Goal: Task Accomplishment & Management: Manage account settings

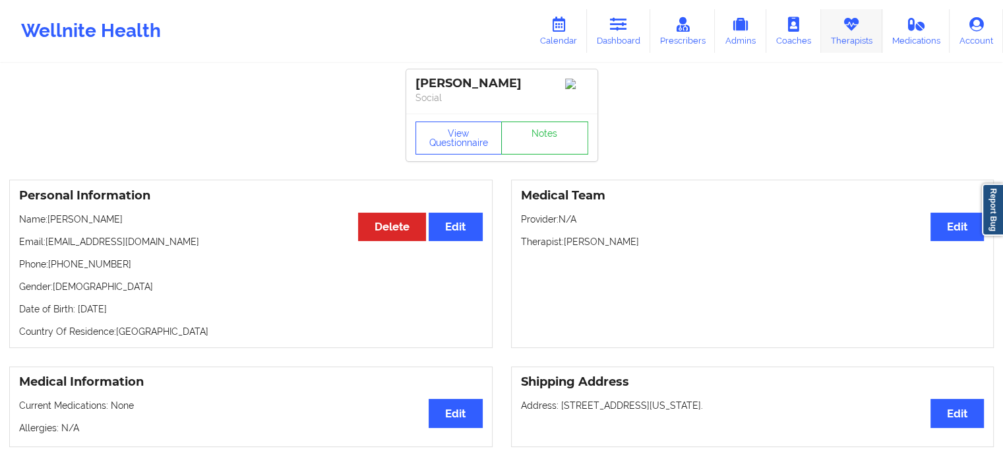
click at [849, 37] on link "Therapists" at bounding box center [851, 31] width 61 height 44
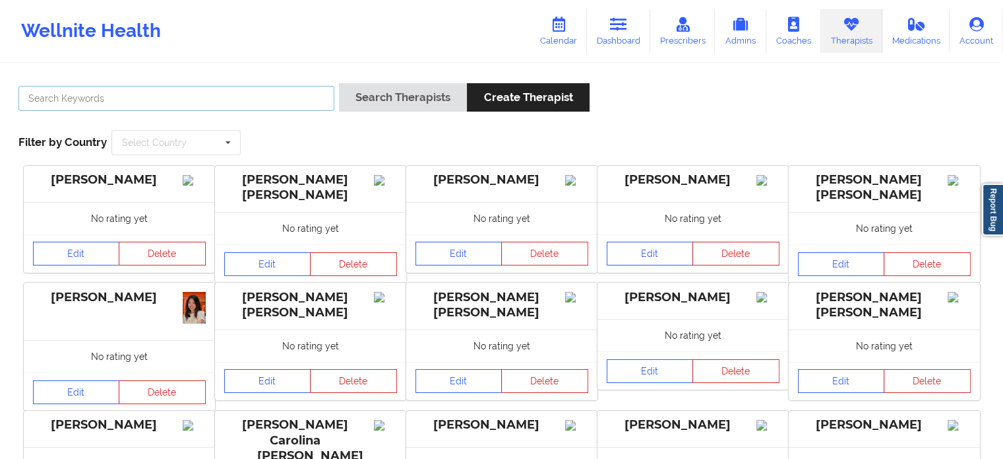
click at [221, 95] on input "text" at bounding box center [176, 98] width 316 height 25
paste input "[PERSON_NAME]"
type input "[PERSON_NAME]"
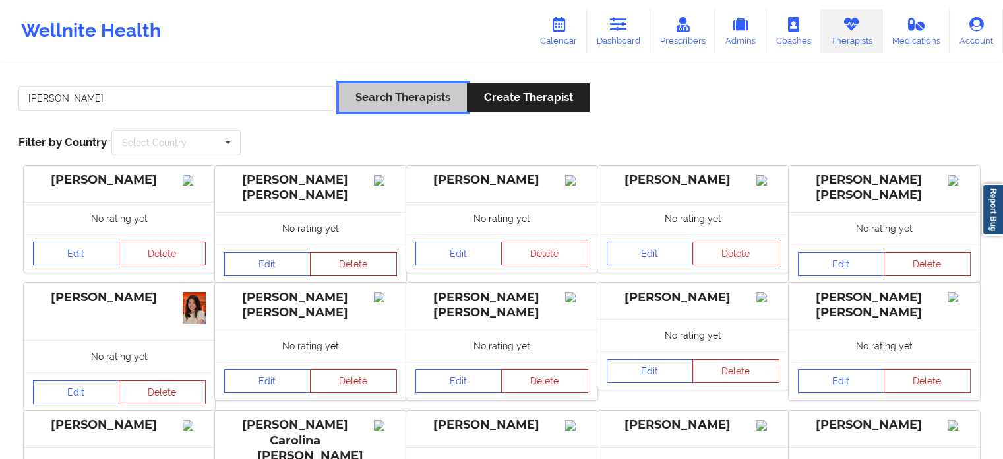
click at [382, 86] on button "Search Therapists" at bounding box center [403, 97] width 128 height 28
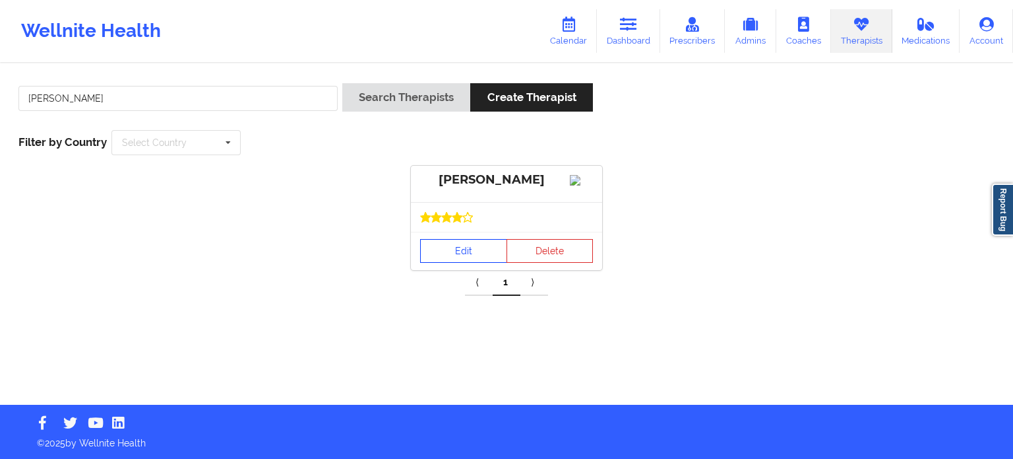
click at [441, 255] on link "Edit" at bounding box center [463, 251] width 87 height 24
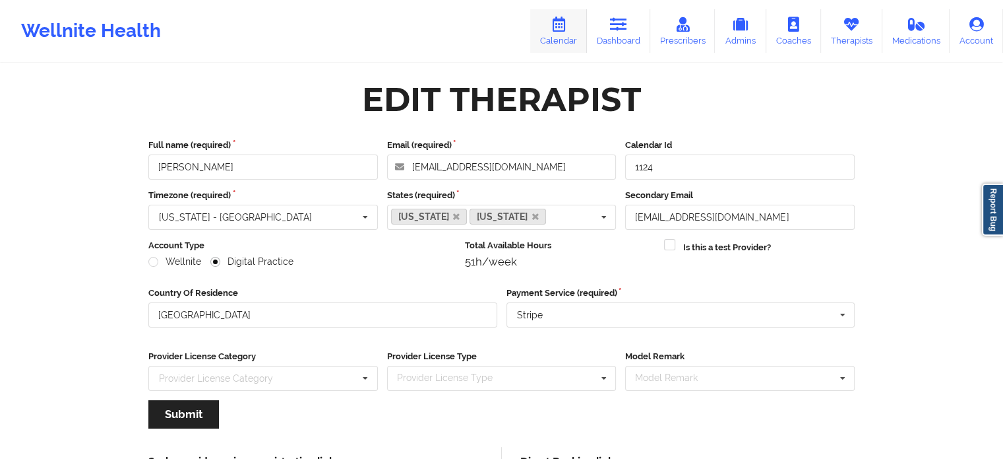
click at [565, 29] on icon at bounding box center [558, 24] width 17 height 15
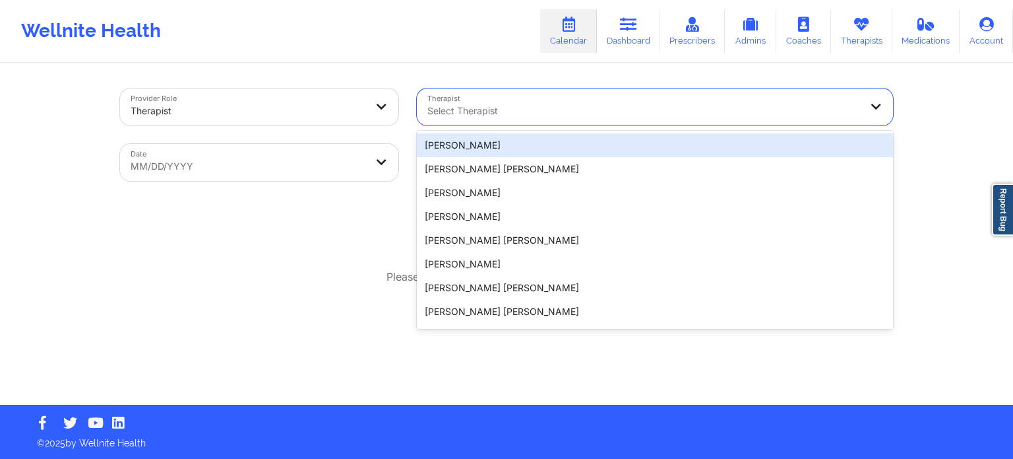
click at [557, 108] on div at bounding box center [644, 111] width 433 height 16
paste input "[PERSON_NAME]"
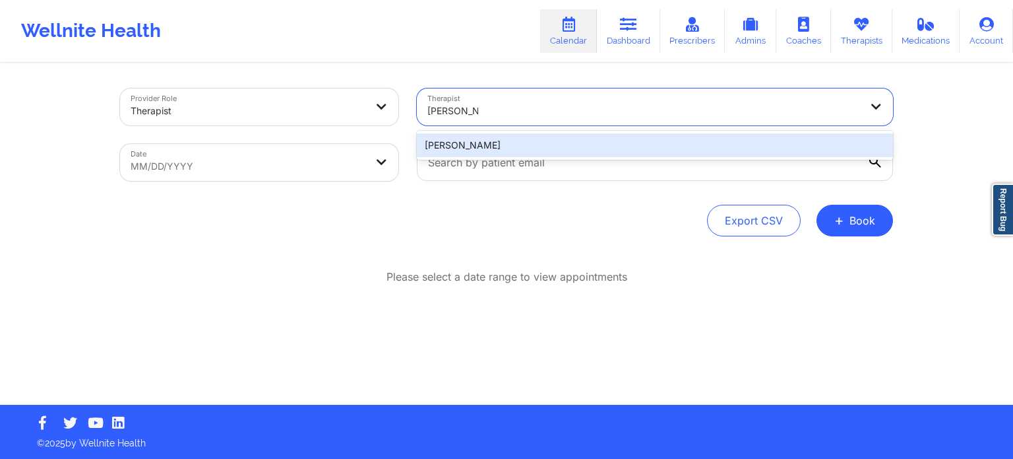
type input "[PERSON_NAME]"
click at [325, 168] on body "Wellnite Health Calendar Dashboard Prescribers Admins Coaches Therapists Medica…" at bounding box center [506, 229] width 1013 height 459
select select "2025-8"
select select "2025-9"
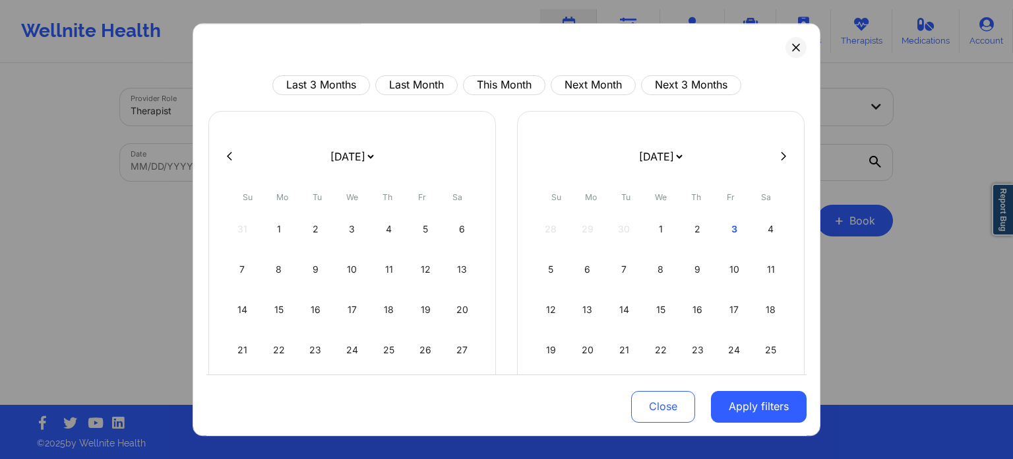
click at [781, 158] on icon at bounding box center [783, 156] width 5 height 10
select select "2025-9"
select select "2025-10"
click at [662, 340] on div "19" at bounding box center [662, 349] width 34 height 37
select select "2025-10"
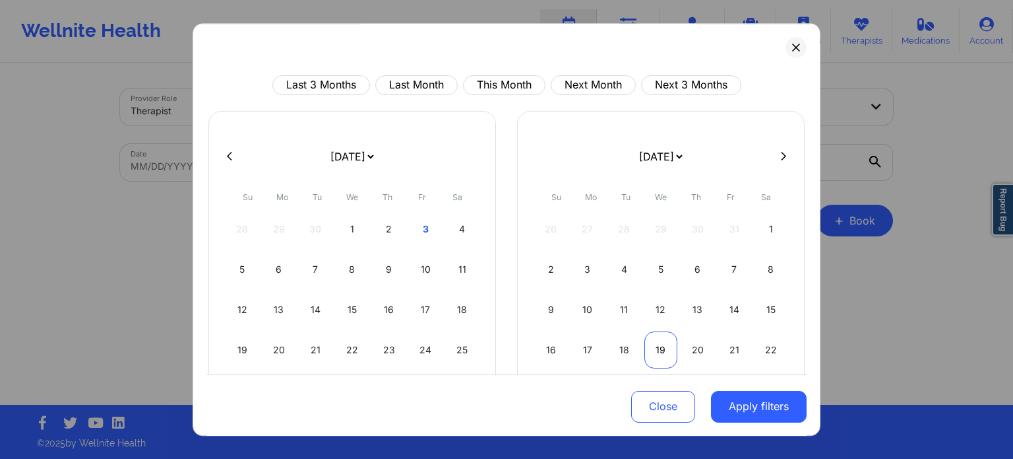
select select "2025-11"
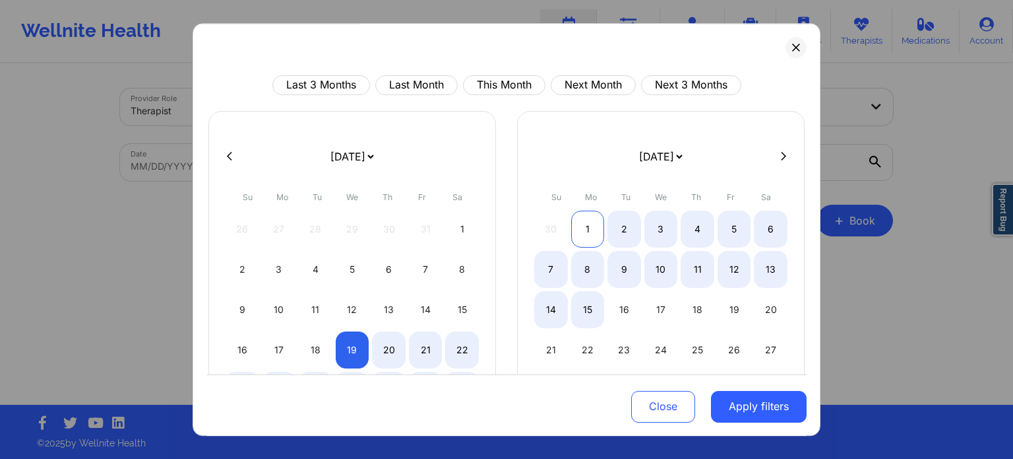
select select "2025-10"
select select "2025-11"
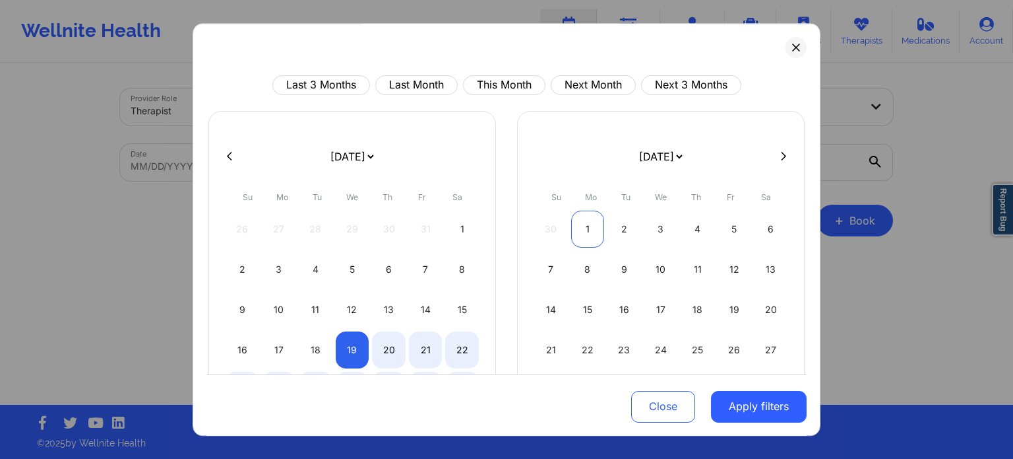
click at [585, 220] on div "1" at bounding box center [588, 228] width 34 height 37
select select "2025-10"
select select "2025-11"
click at [738, 403] on button "Apply filters" at bounding box center [759, 406] width 96 height 32
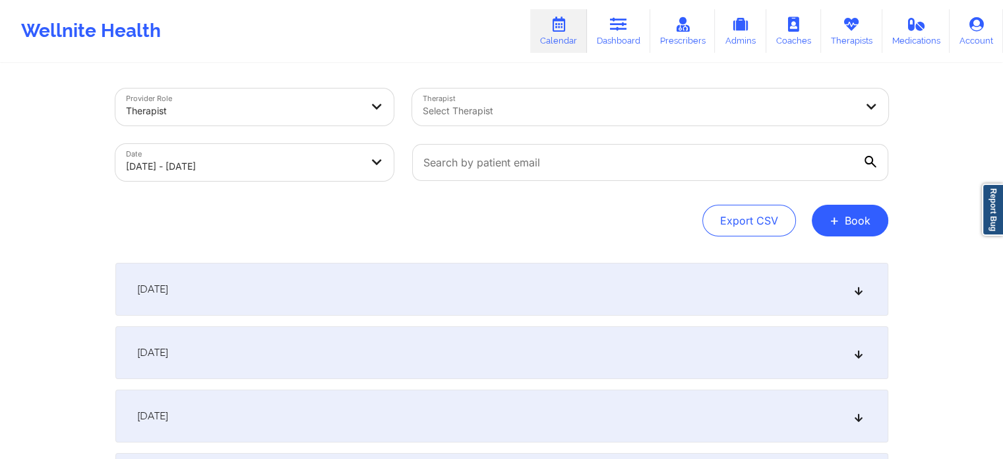
click at [430, 284] on div "[DATE]" at bounding box center [501, 289] width 773 height 53
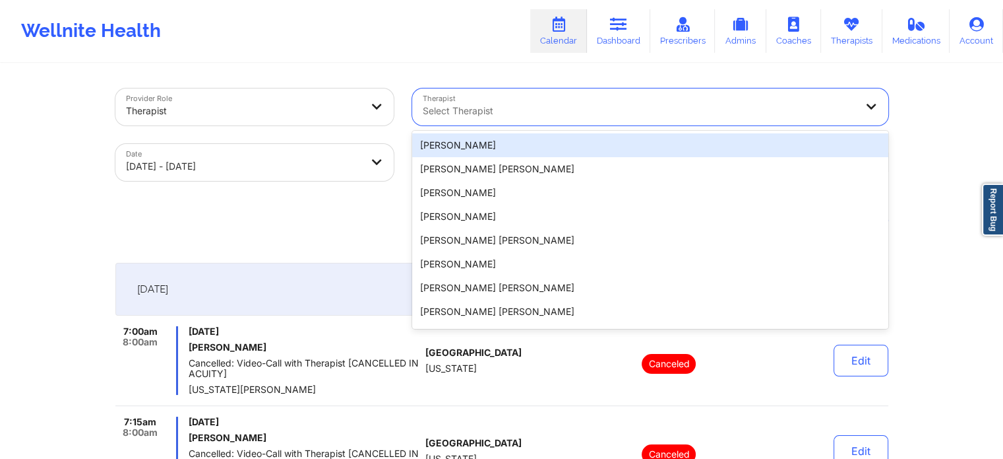
click at [509, 103] on div at bounding box center [639, 111] width 433 height 16
paste input "[PERSON_NAME]"
type input "[PERSON_NAME]"
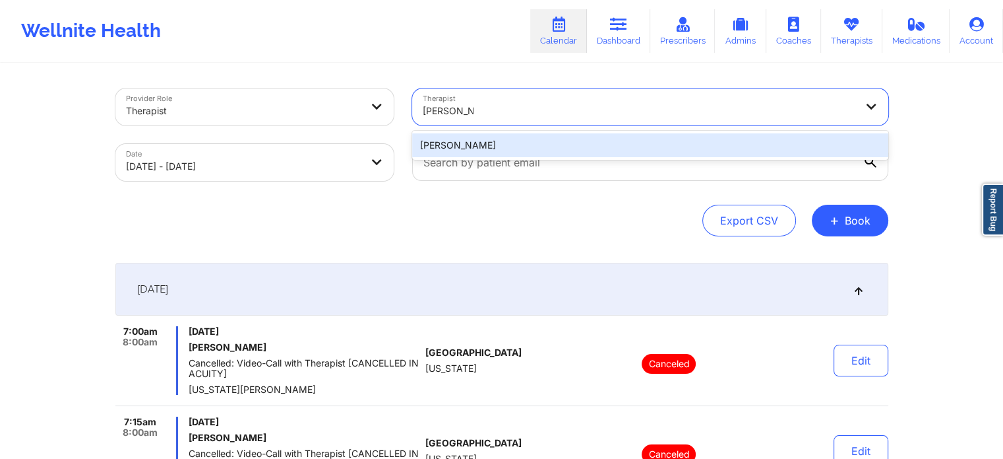
click at [525, 144] on div "[PERSON_NAME]" at bounding box center [650, 145] width 476 height 24
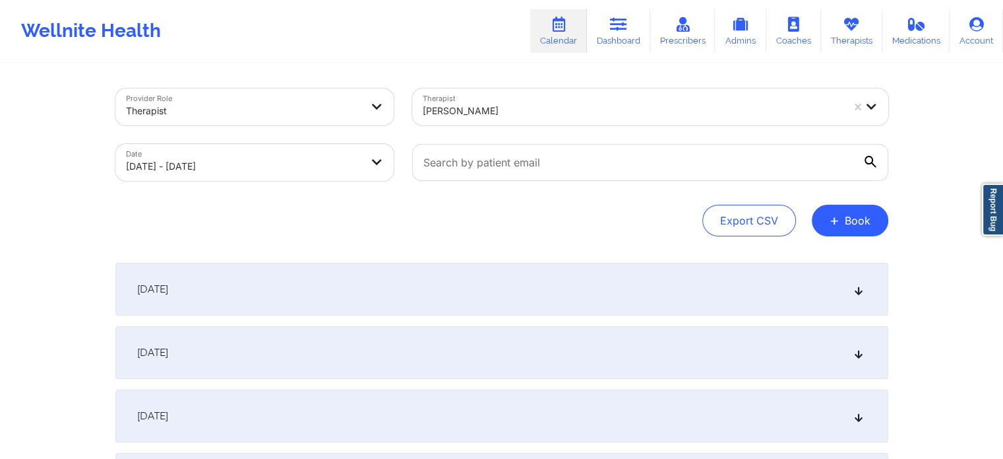
click at [400, 271] on div "[DATE]" at bounding box center [501, 289] width 773 height 53
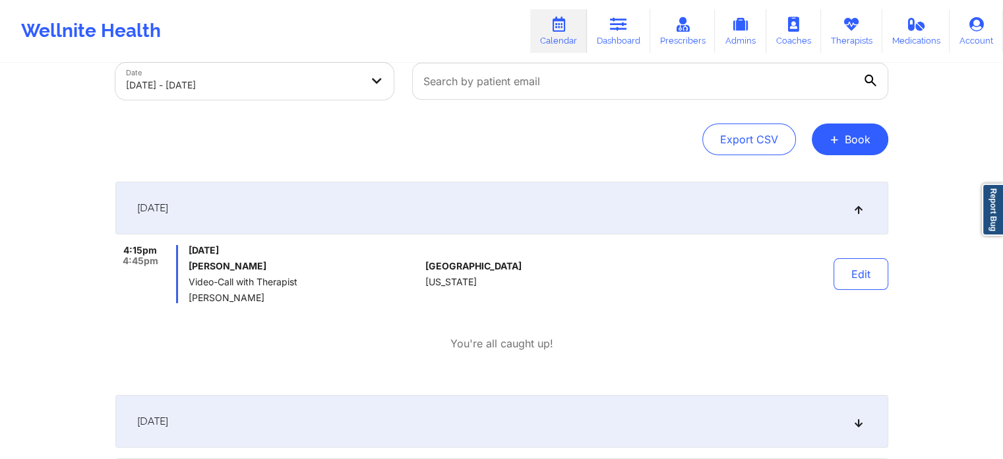
scroll to position [91, 0]
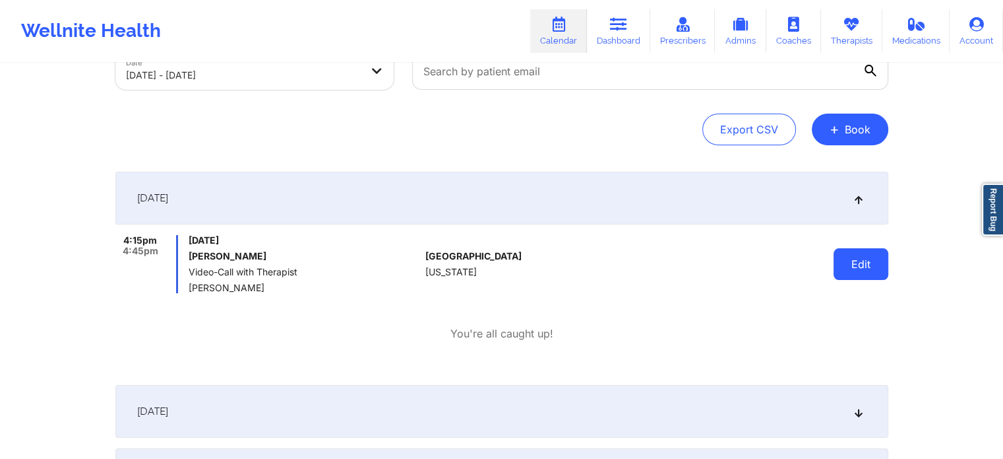
click at [852, 272] on button "Edit" at bounding box center [861, 264] width 55 height 32
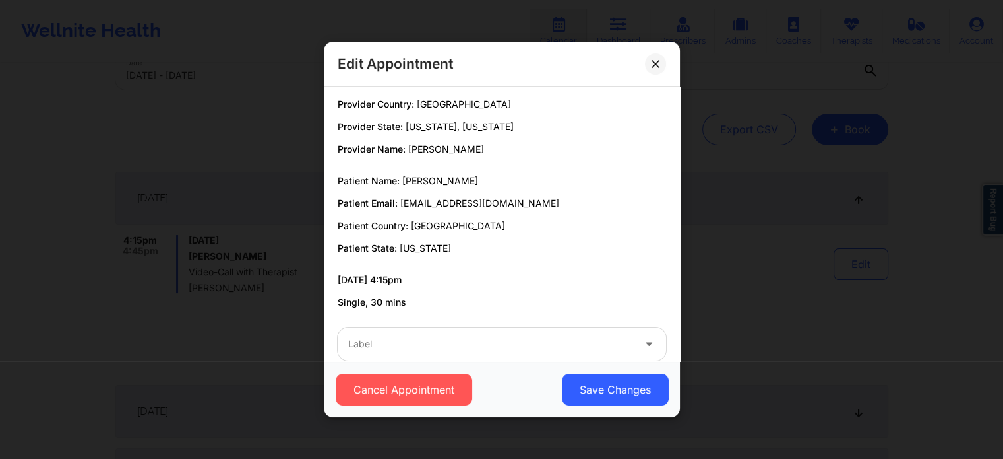
scroll to position [0, 0]
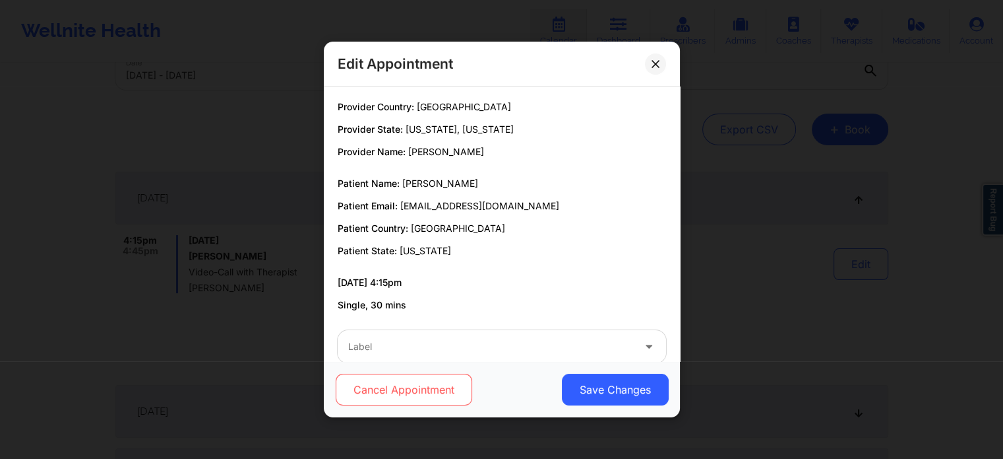
click at [431, 394] on button "Cancel Appointment" at bounding box center [403, 389] width 137 height 32
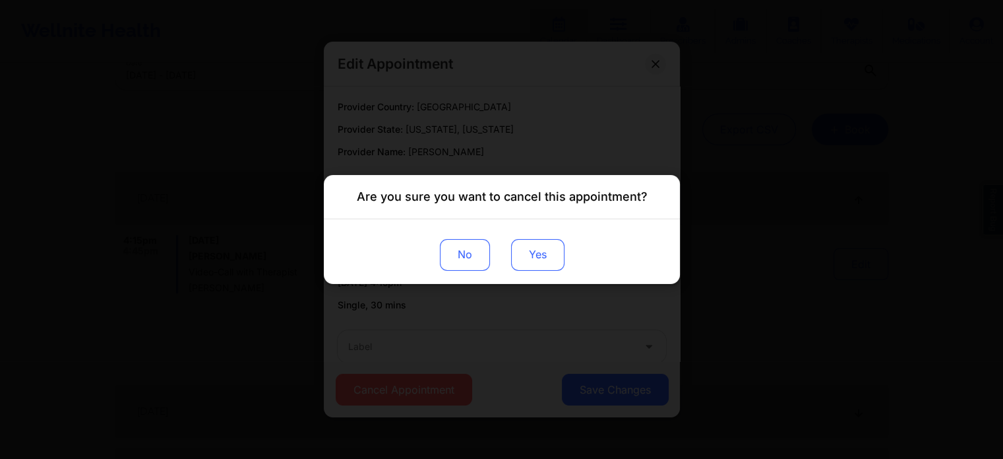
click at [544, 257] on button "Yes" at bounding box center [537, 255] width 53 height 32
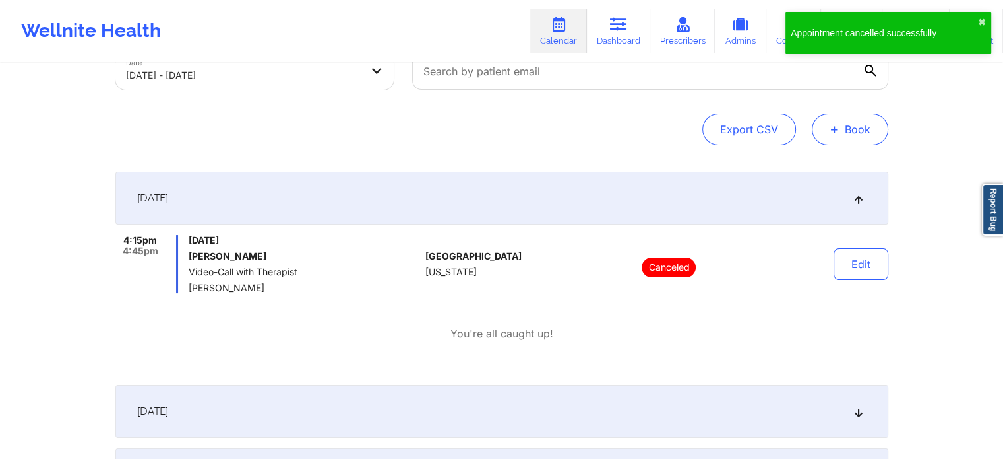
click at [841, 126] on button "+ Book" at bounding box center [850, 129] width 77 height 32
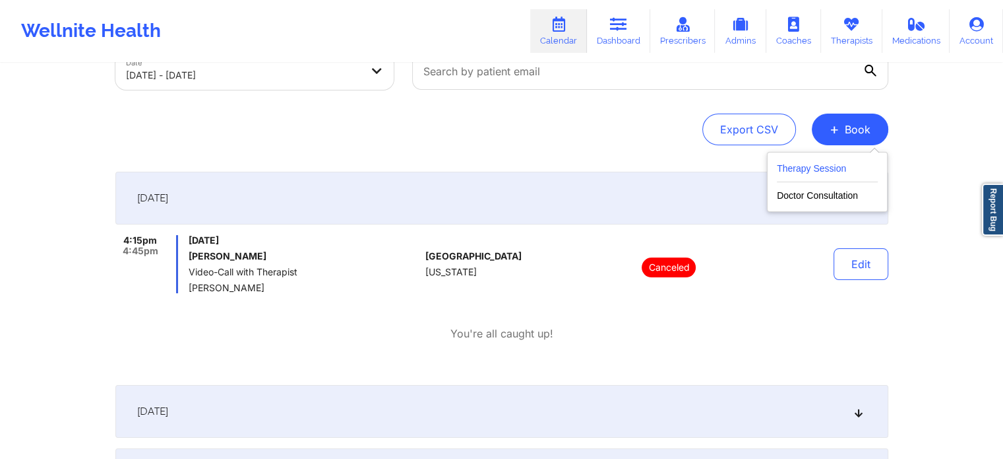
click at [810, 166] on button "Therapy Session" at bounding box center [827, 171] width 101 height 22
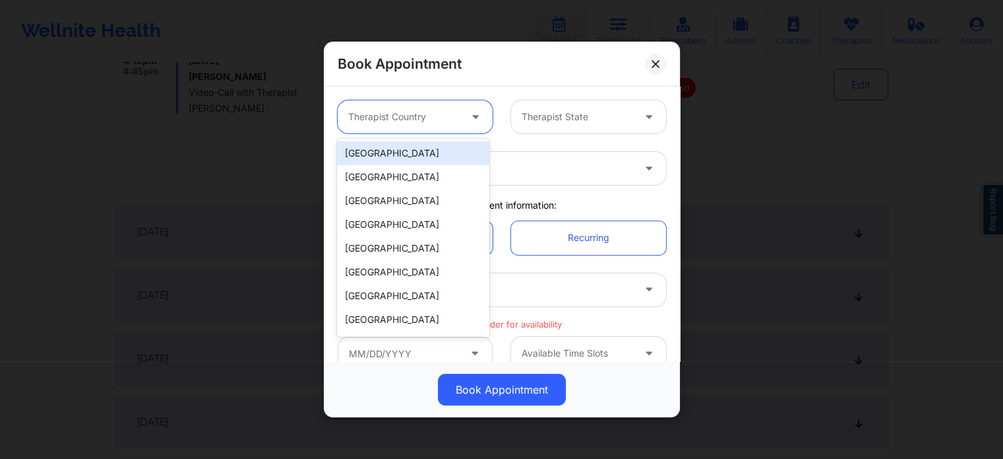
click at [450, 110] on div at bounding box center [403, 117] width 111 height 16
click at [422, 152] on div "[GEOGRAPHIC_DATA]" at bounding box center [413, 153] width 152 height 24
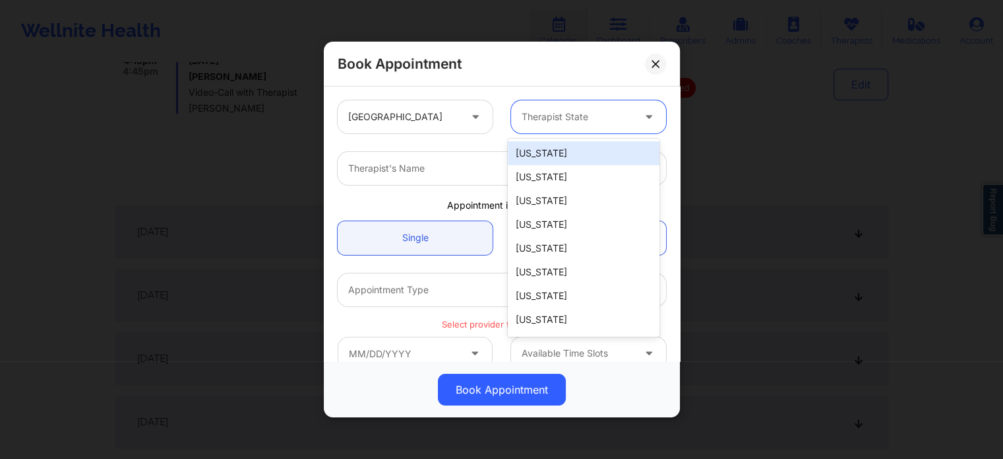
click at [546, 121] on div at bounding box center [577, 117] width 111 height 16
type input "new"
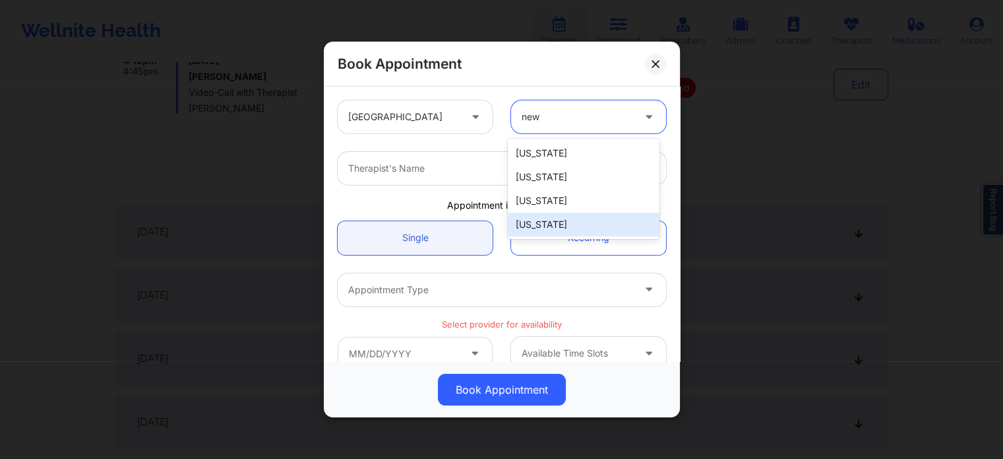
click at [562, 214] on div "[US_STATE]" at bounding box center [584, 224] width 152 height 24
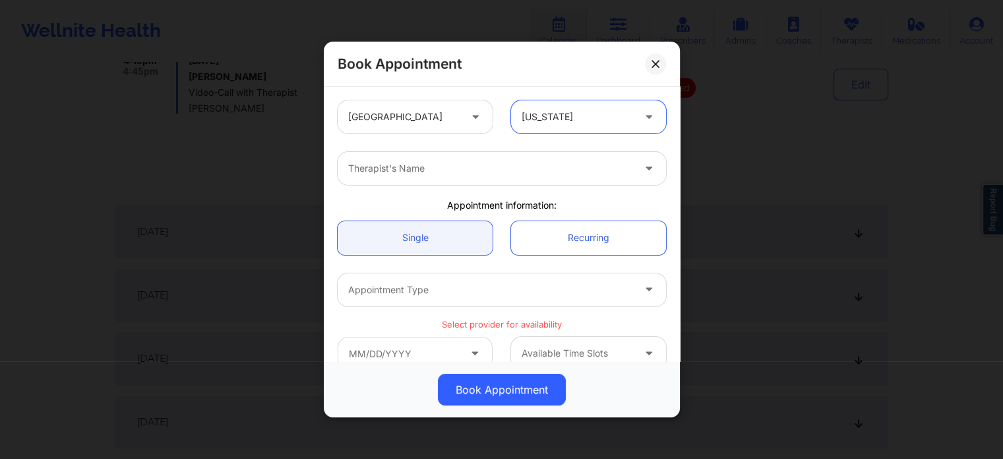
click at [470, 172] on div at bounding box center [490, 168] width 285 height 16
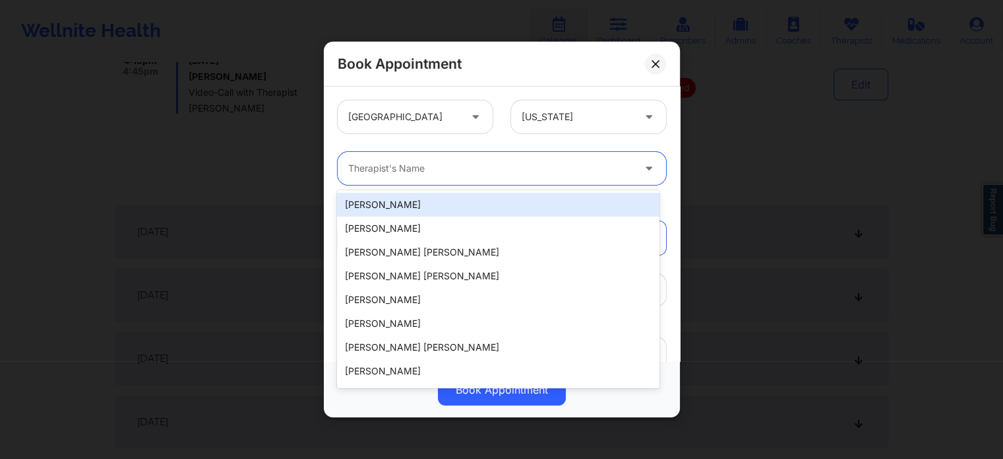
paste input "[PERSON_NAME]"
type input "[PERSON_NAME]"
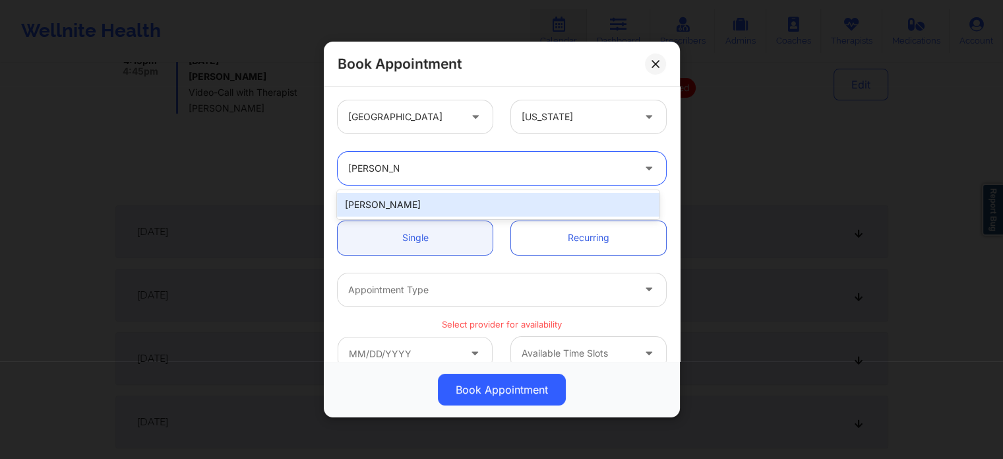
click at [400, 206] on div "[PERSON_NAME]" at bounding box center [498, 205] width 322 height 24
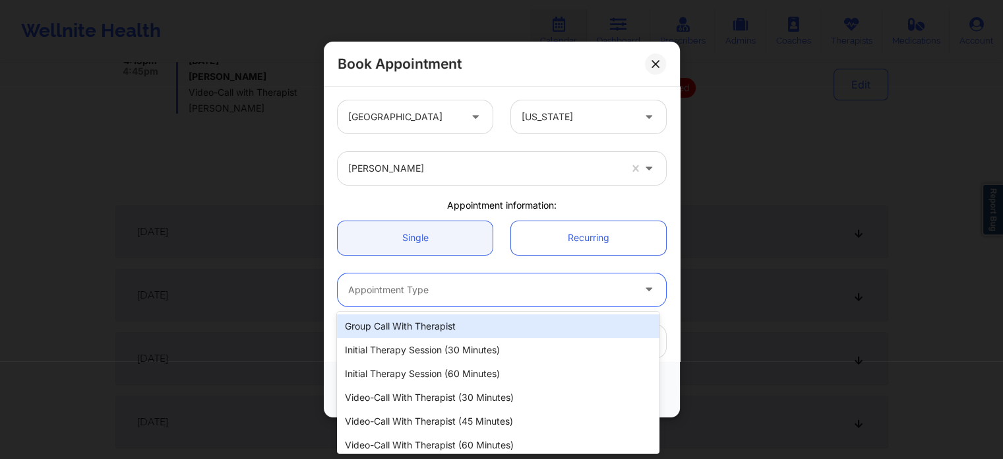
click at [438, 292] on div at bounding box center [490, 290] width 285 height 16
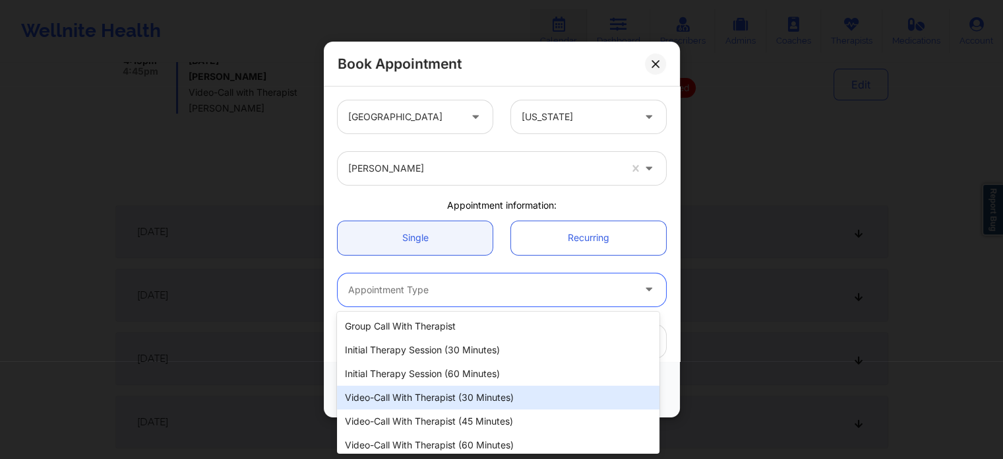
click at [483, 404] on div "Video-Call with Therapist (30 minutes)" at bounding box center [498, 397] width 322 height 24
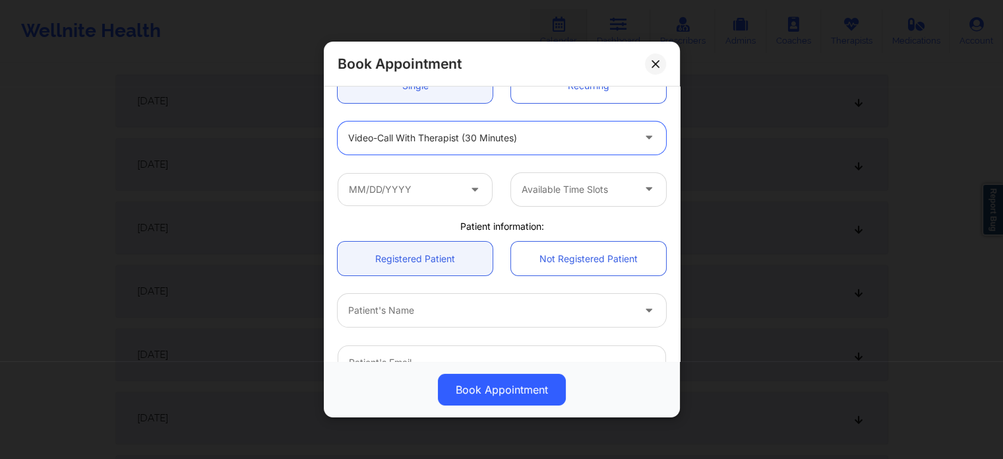
scroll to position [160, 0]
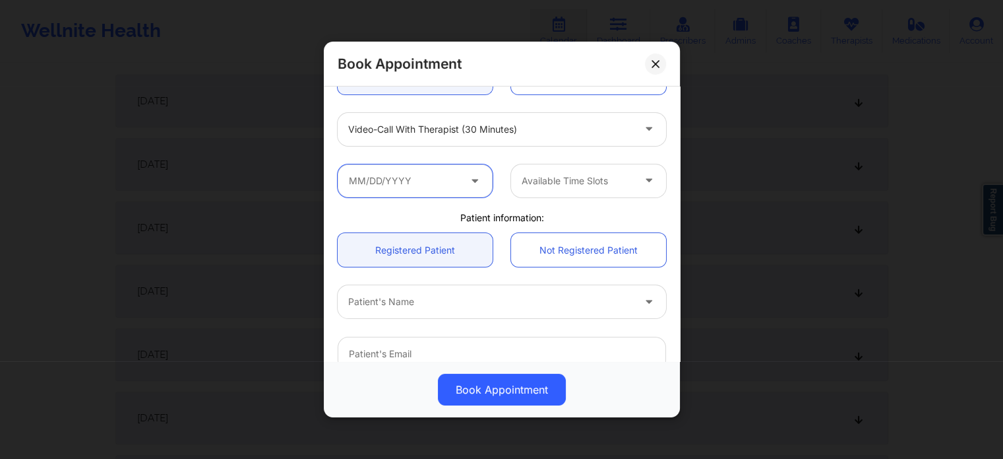
click at [419, 187] on input "text" at bounding box center [415, 180] width 155 height 33
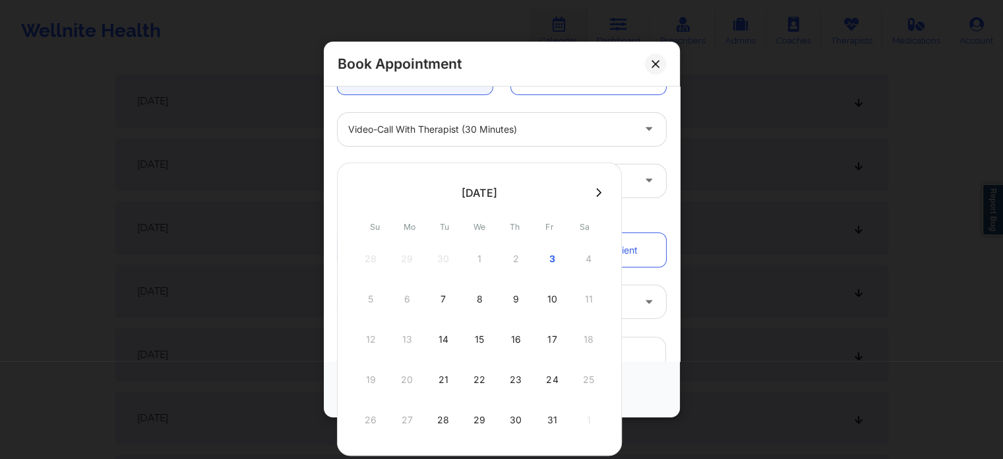
click at [586, 255] on div "28 29 30 1 2 3 4" at bounding box center [479, 258] width 251 height 37
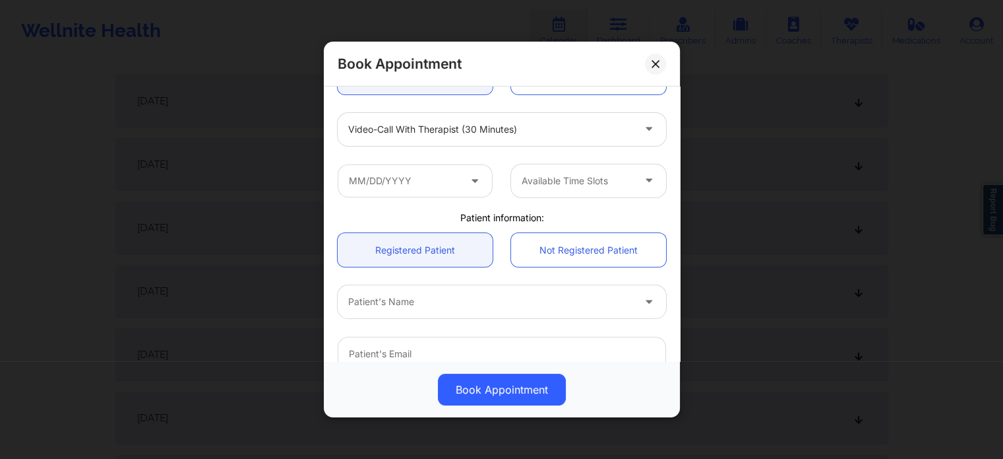
click at [350, 154] on div "Video-Call with Therapist (30 minutes)" at bounding box center [502, 129] width 347 height 51
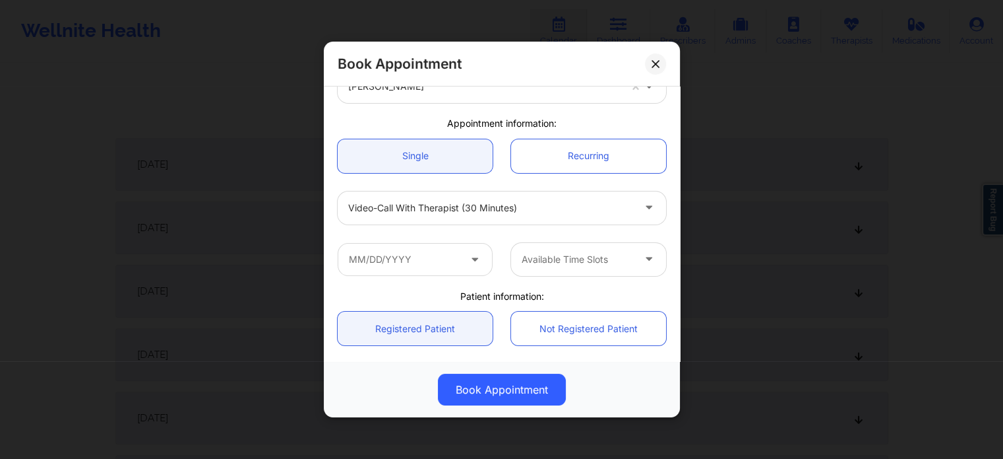
scroll to position [86, 0]
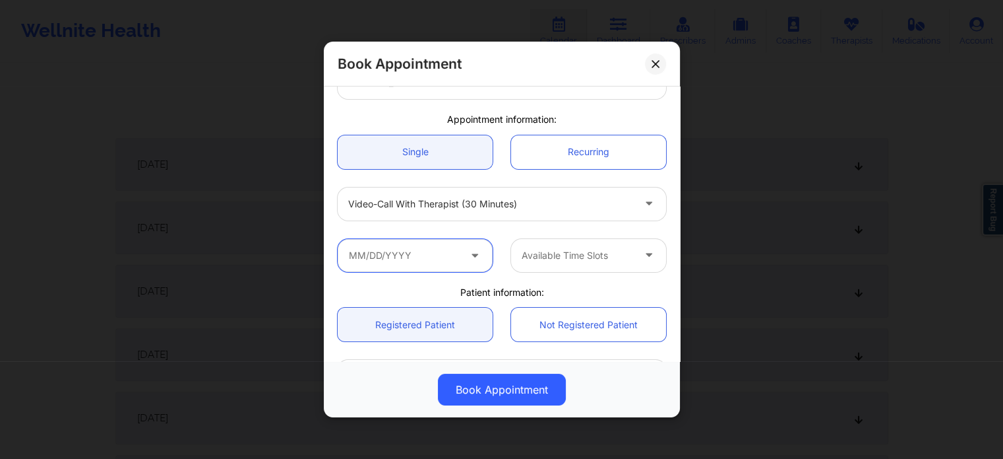
click at [431, 267] on input "text" at bounding box center [415, 255] width 155 height 33
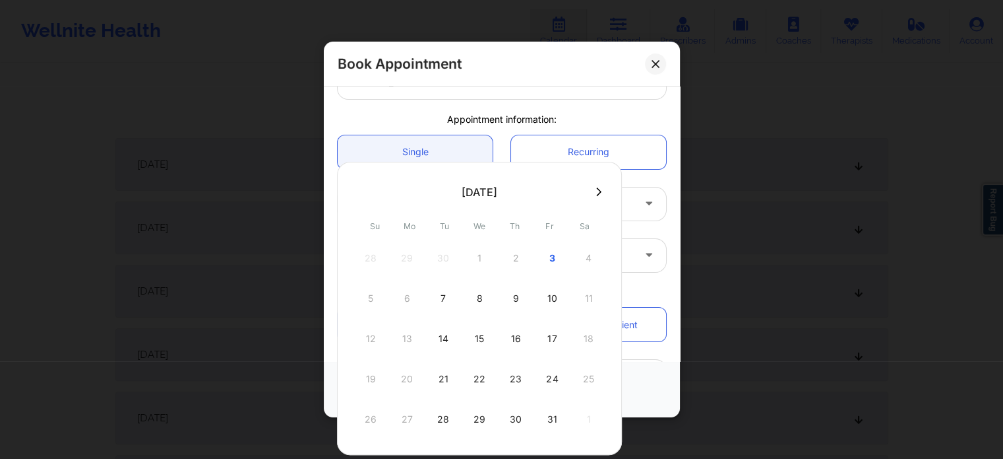
click at [597, 193] on icon at bounding box center [599, 191] width 5 height 9
click at [596, 193] on div at bounding box center [479, 328] width 285 height 333
click at [597, 193] on icon at bounding box center [599, 191] width 5 height 9
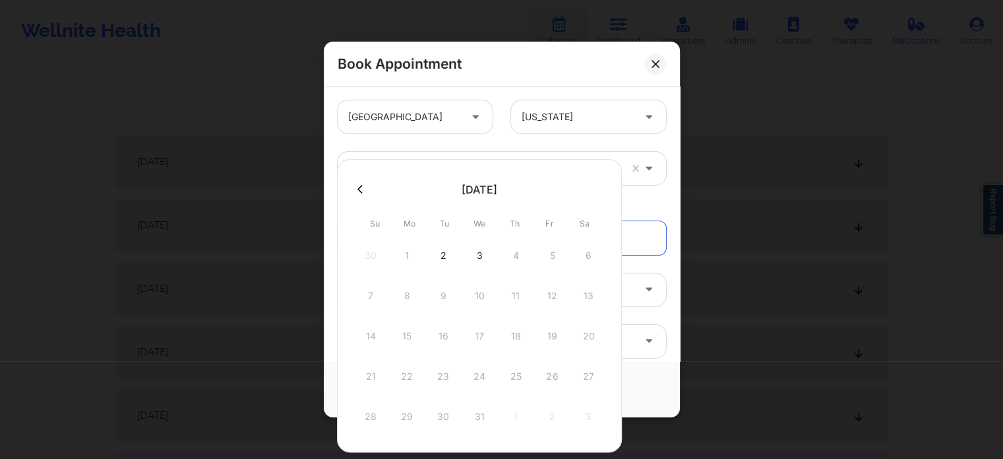
scroll to position [334, 0]
click at [442, 300] on div "7 8 9 10 11 12 13" at bounding box center [479, 301] width 251 height 37
click at [517, 259] on div "30 1 2 3 4 5 6" at bounding box center [479, 261] width 251 height 37
